Goal: Find specific page/section: Find specific page/section

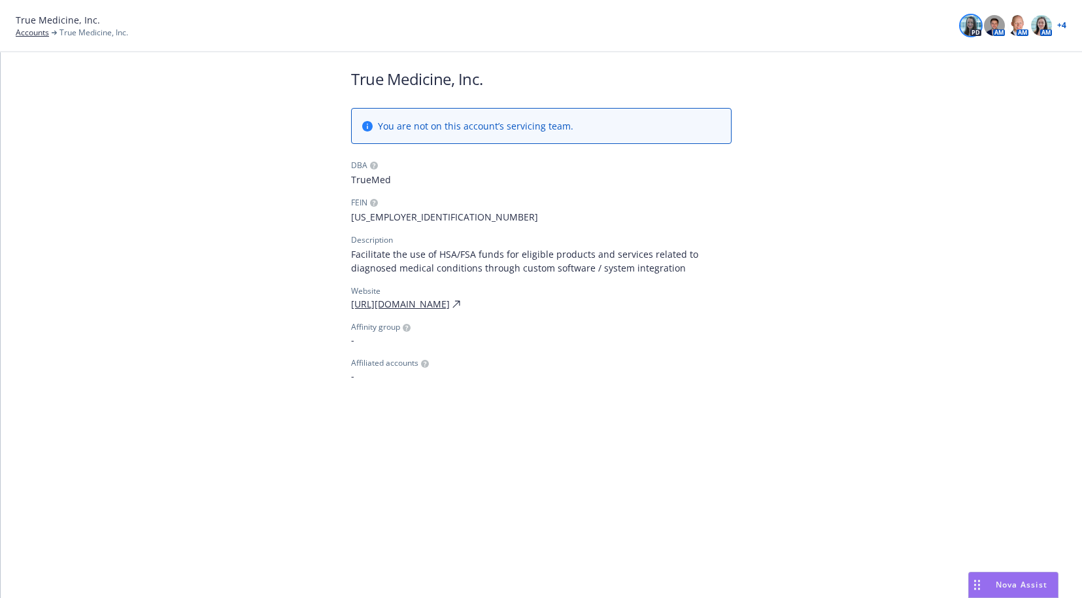
click at [37, 39] on div "True Medicine, Inc. Accounts True Medicine, Inc. PD AM AM AM + 4" at bounding box center [541, 26] width 1082 height 52
click at [20, 33] on link "Accounts" at bounding box center [32, 33] width 33 height 12
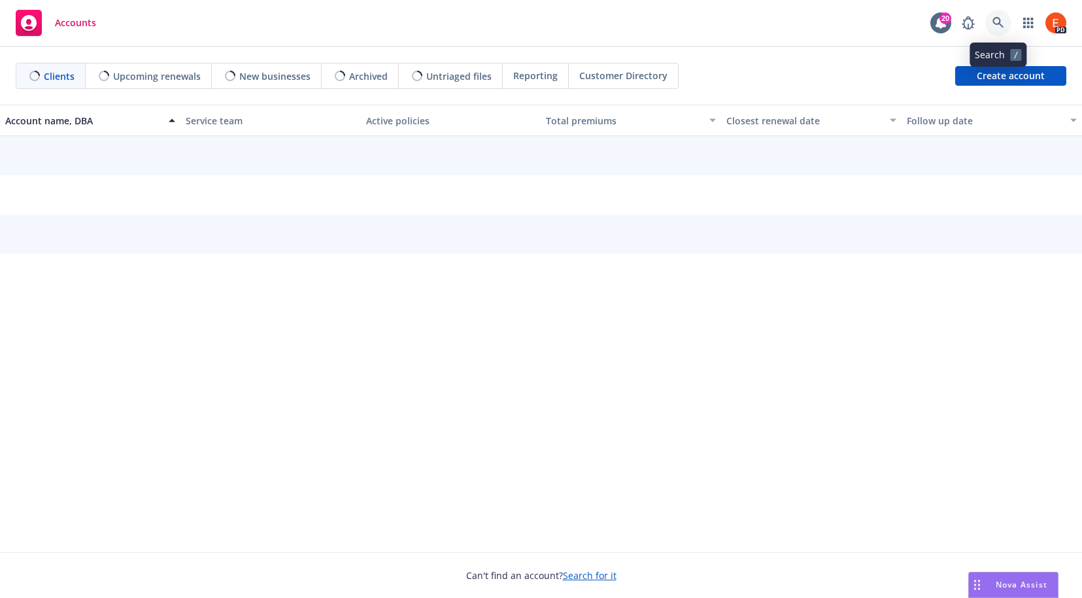
click at [999, 26] on icon at bounding box center [999, 23] width 12 height 12
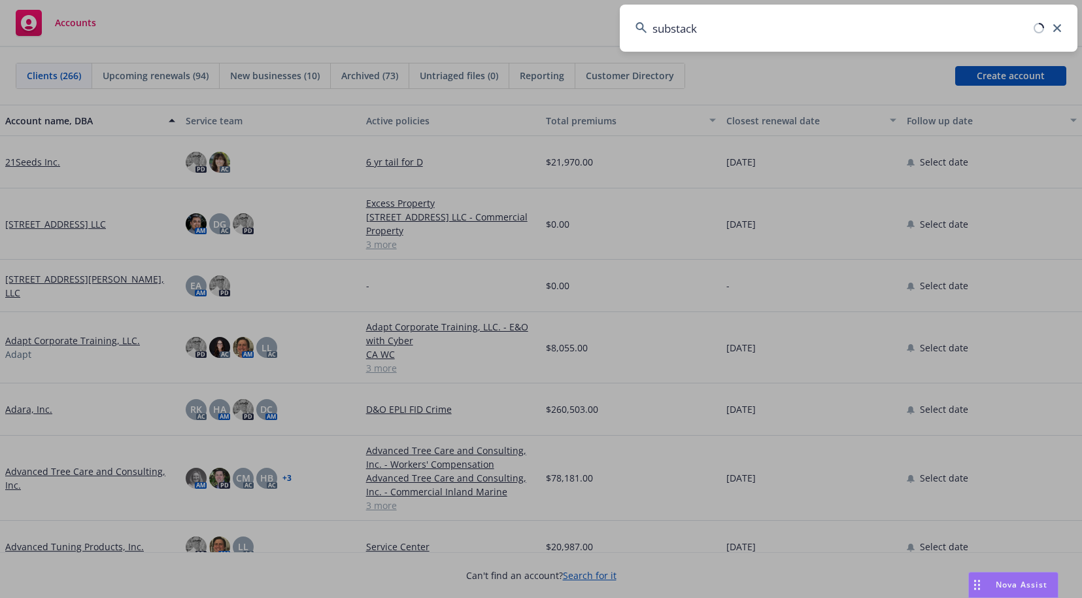
type input "substack"
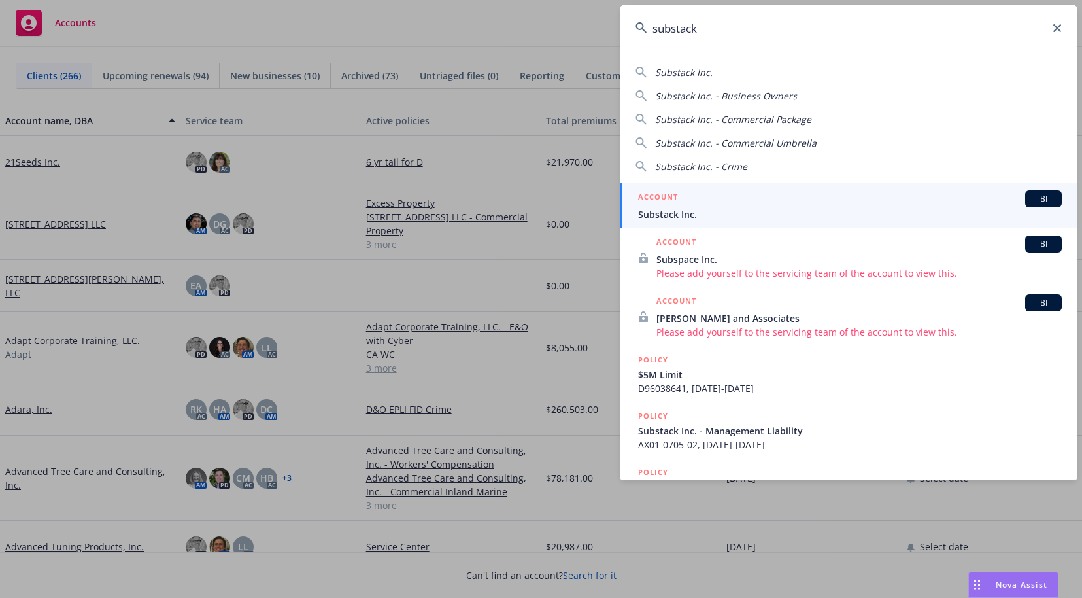
click at [654, 207] on span "Substack Inc." at bounding box center [850, 214] width 424 height 14
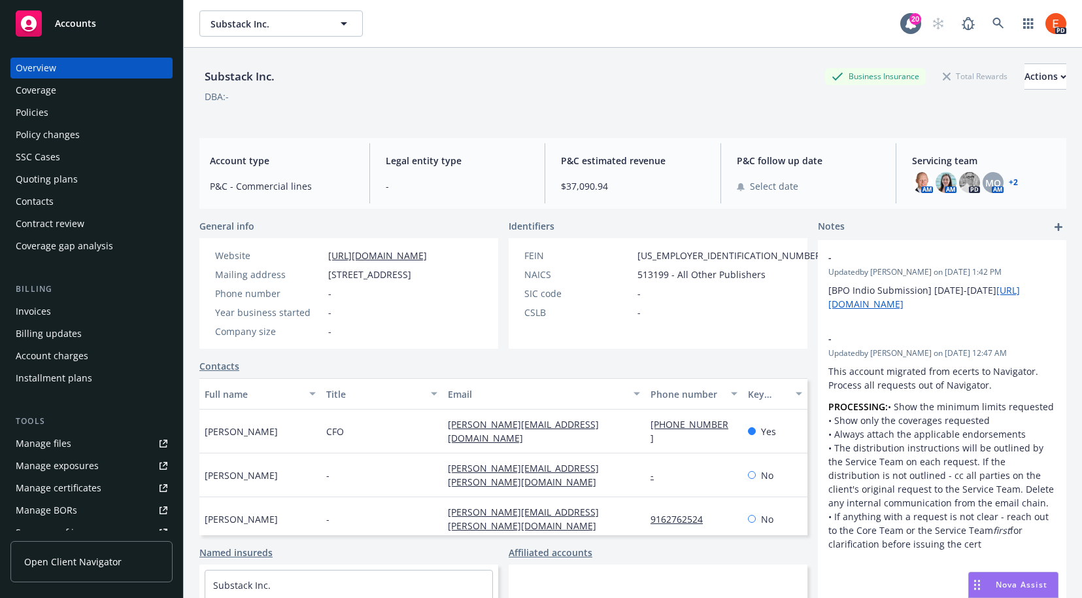
click at [31, 112] on div "Policies" at bounding box center [32, 112] width 33 height 21
